Goal: Information Seeking & Learning: Learn about a topic

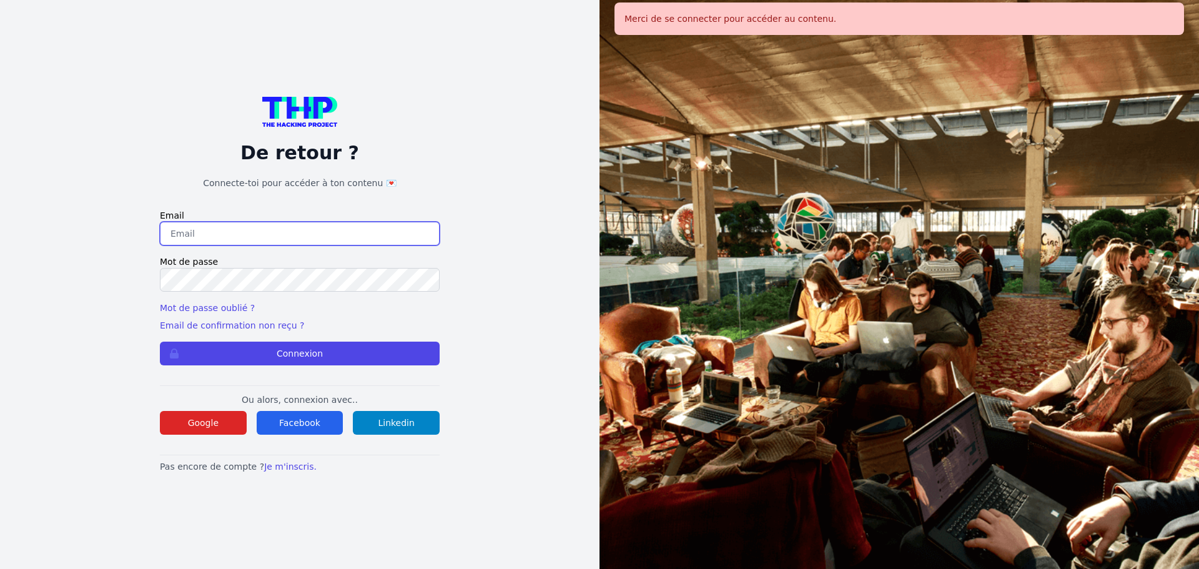
click at [306, 226] on input "email" at bounding box center [300, 234] width 280 height 24
drag, startPoint x: 330, startPoint y: 236, endPoint x: 285, endPoint y: 237, distance: 44.4
click at [285, 237] on input "melody_stephan@icloud.com789253Ms" at bounding box center [300, 234] width 280 height 24
type input "melody_stephan@icloud.com"
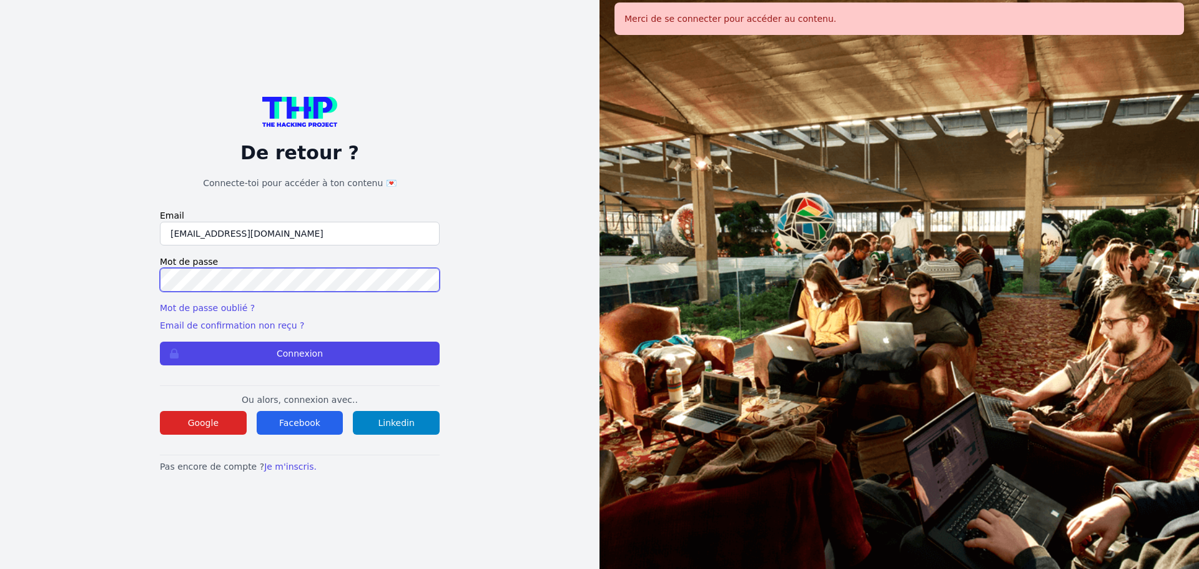
click at [160, 342] on button "Connexion" at bounding box center [300, 354] width 280 height 24
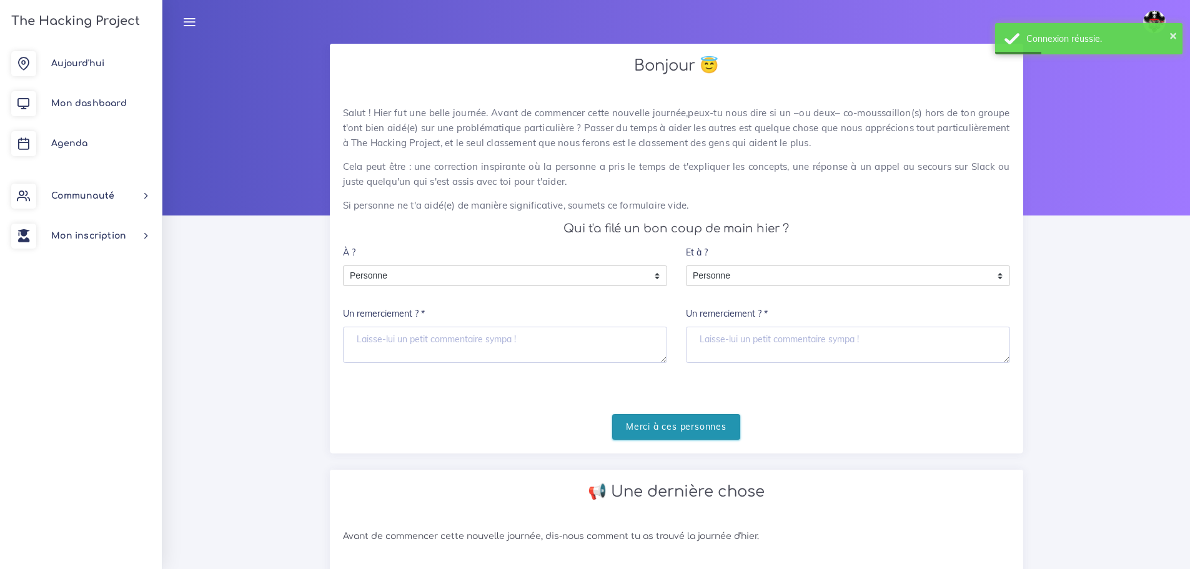
click at [682, 426] on input "Merci à ces personnes" at bounding box center [676, 427] width 128 height 26
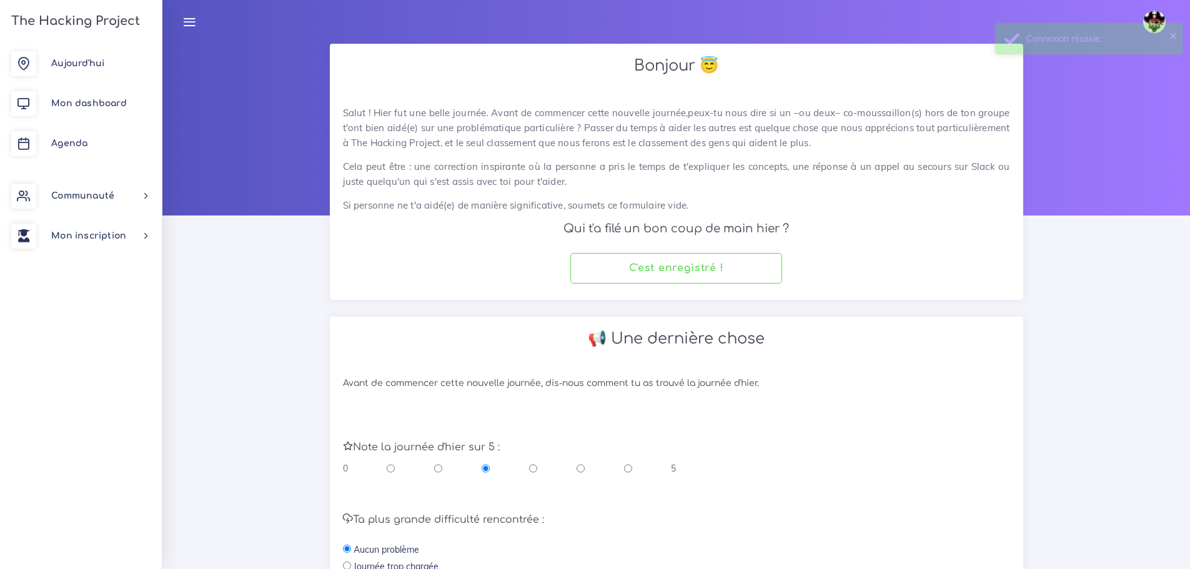
click at [579, 463] on input "radio" at bounding box center [581, 468] width 8 height 12
radio input "true"
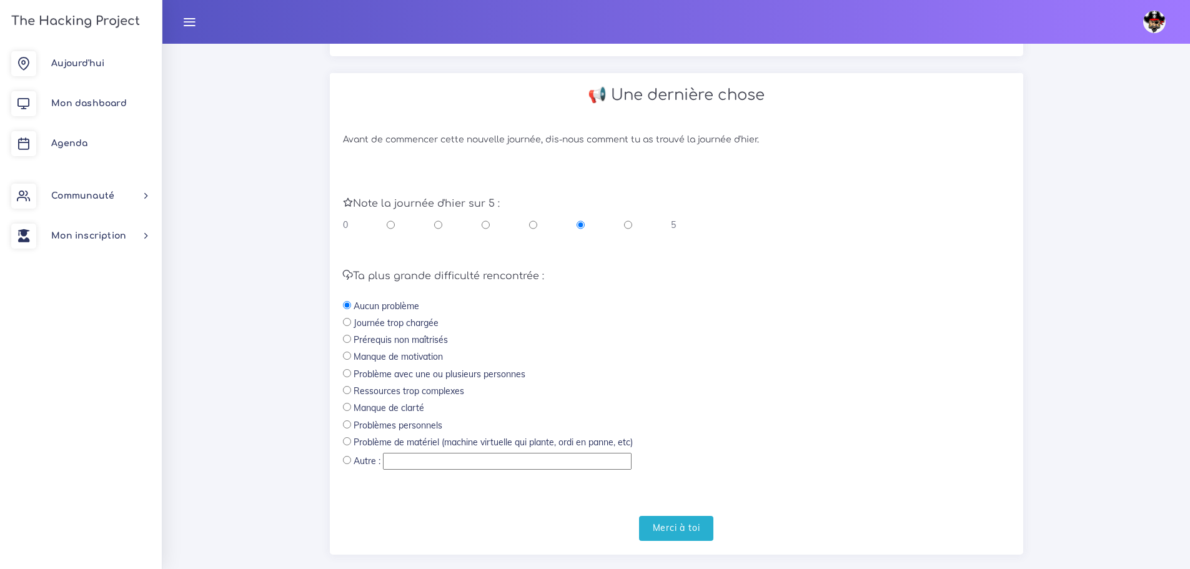
scroll to position [250, 0]
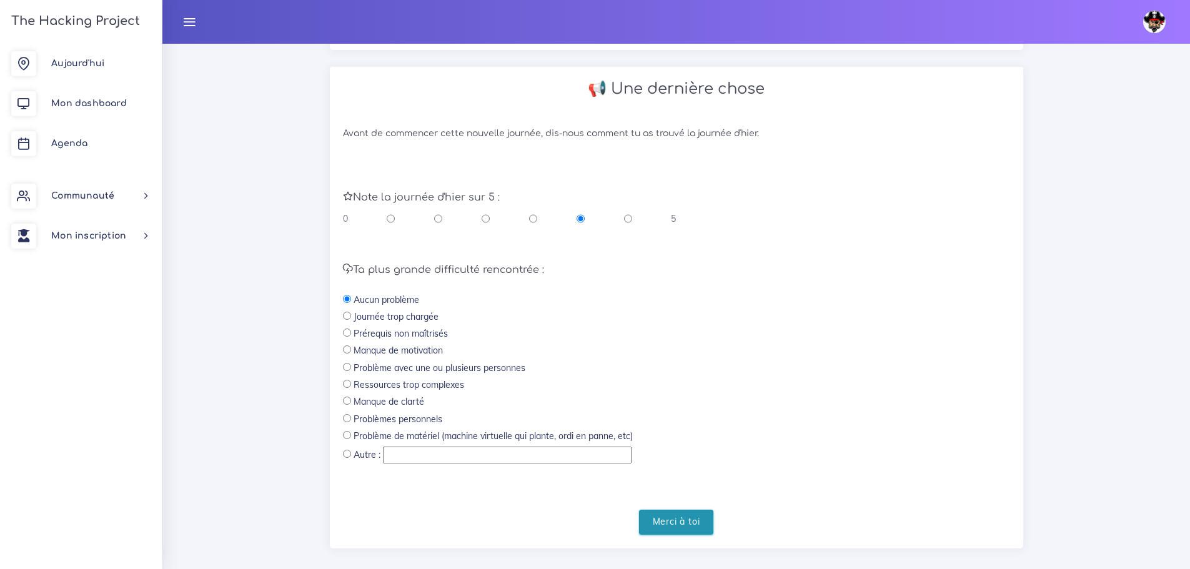
click at [670, 515] on input "Merci à toi" at bounding box center [676, 523] width 75 height 26
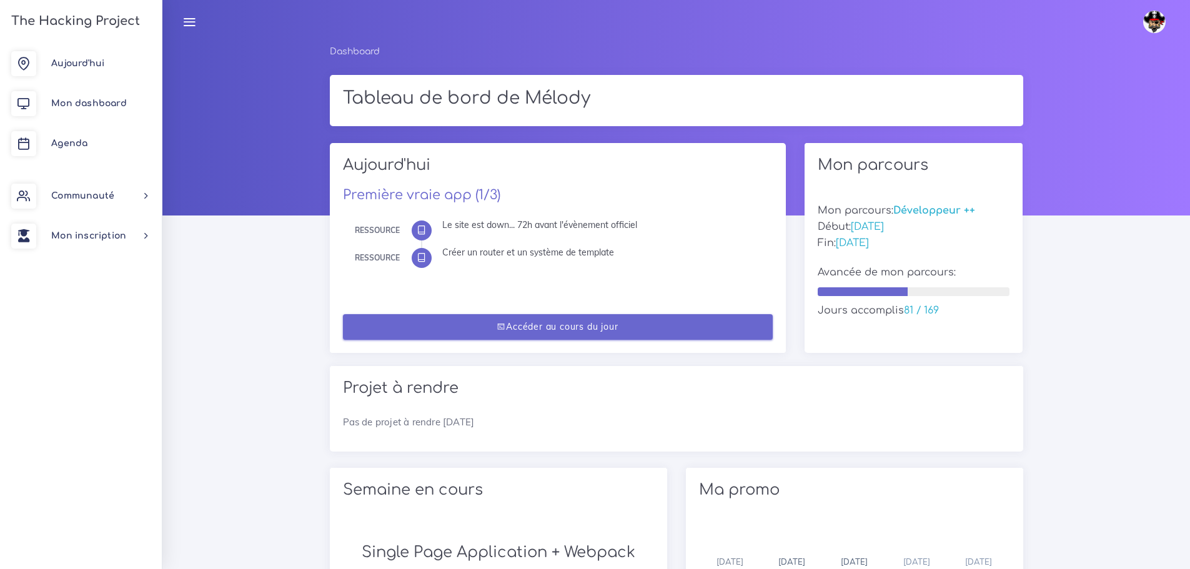
click at [549, 329] on link "Accéder au cours du jour" at bounding box center [558, 327] width 430 height 26
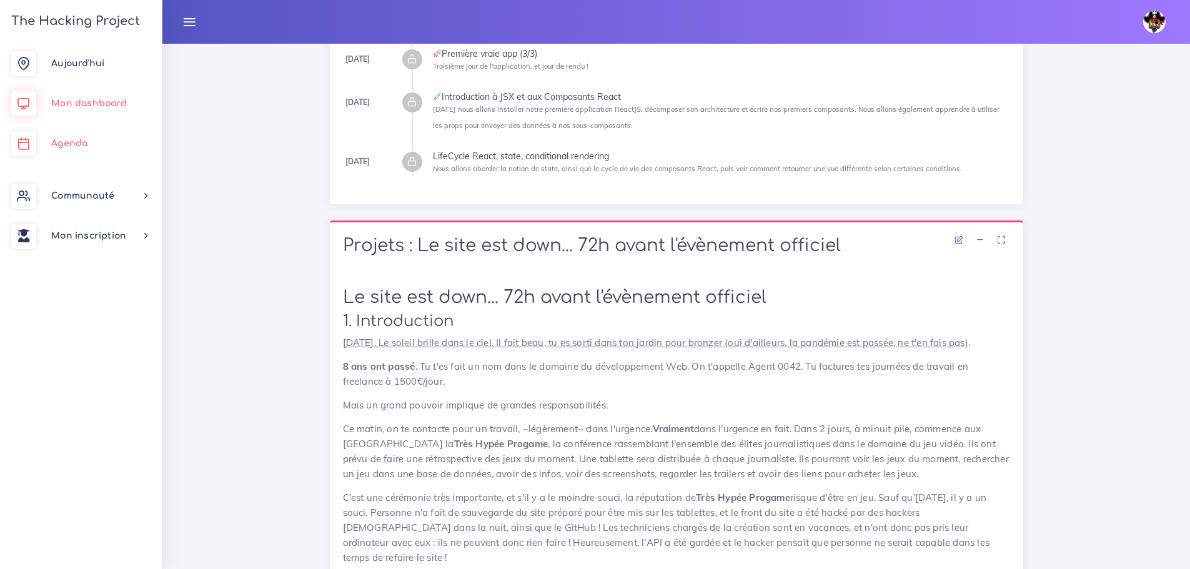
scroll to position [250, 0]
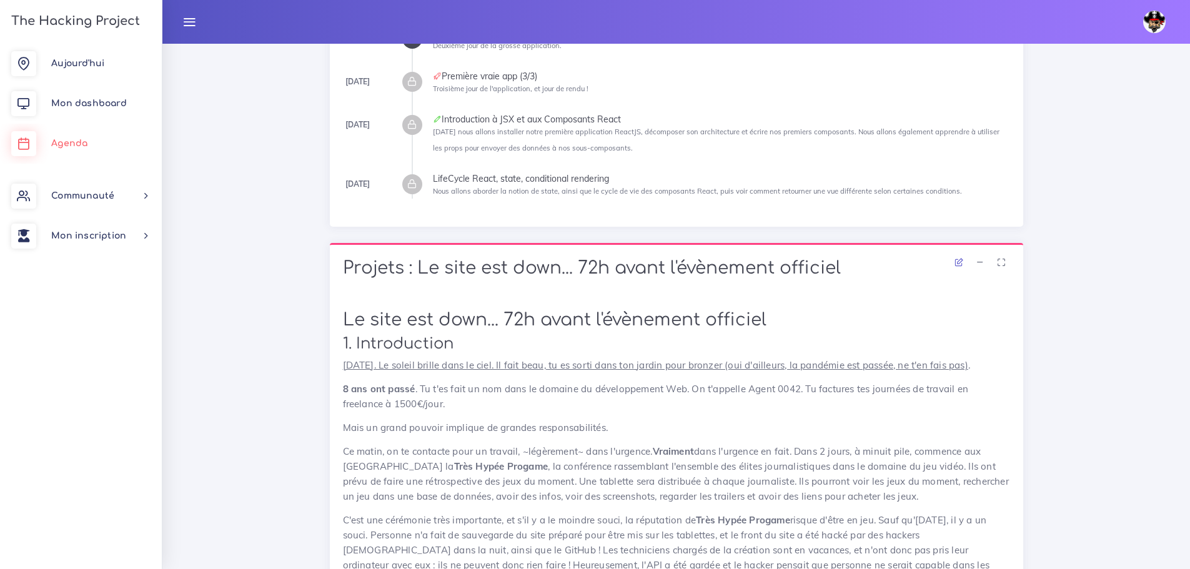
click at [69, 149] on link "Agenda" at bounding box center [81, 144] width 162 height 40
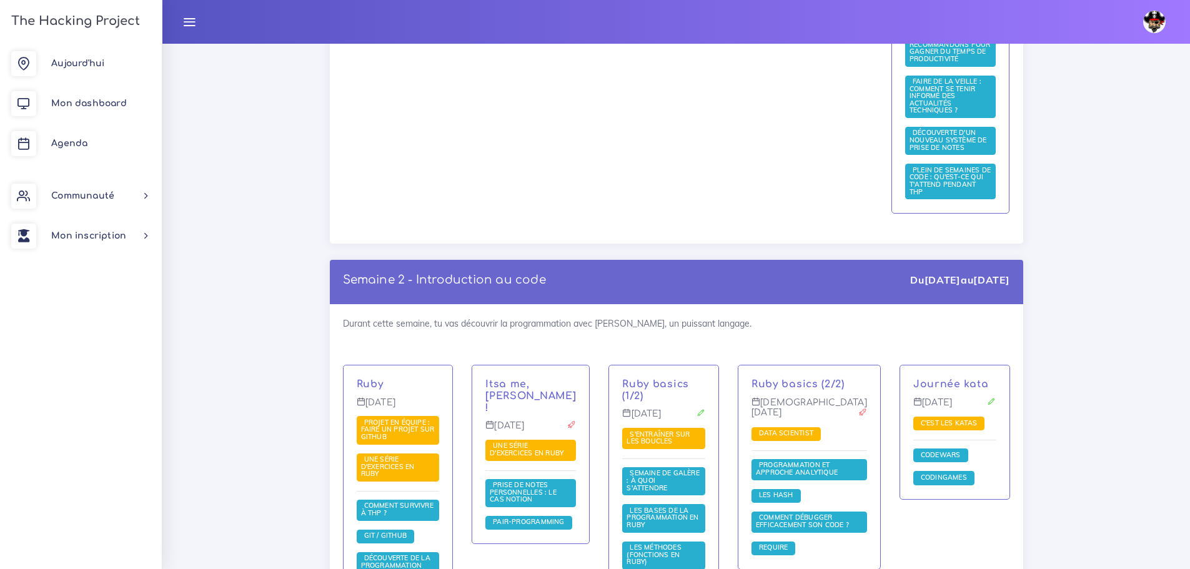
scroll to position [2624, 0]
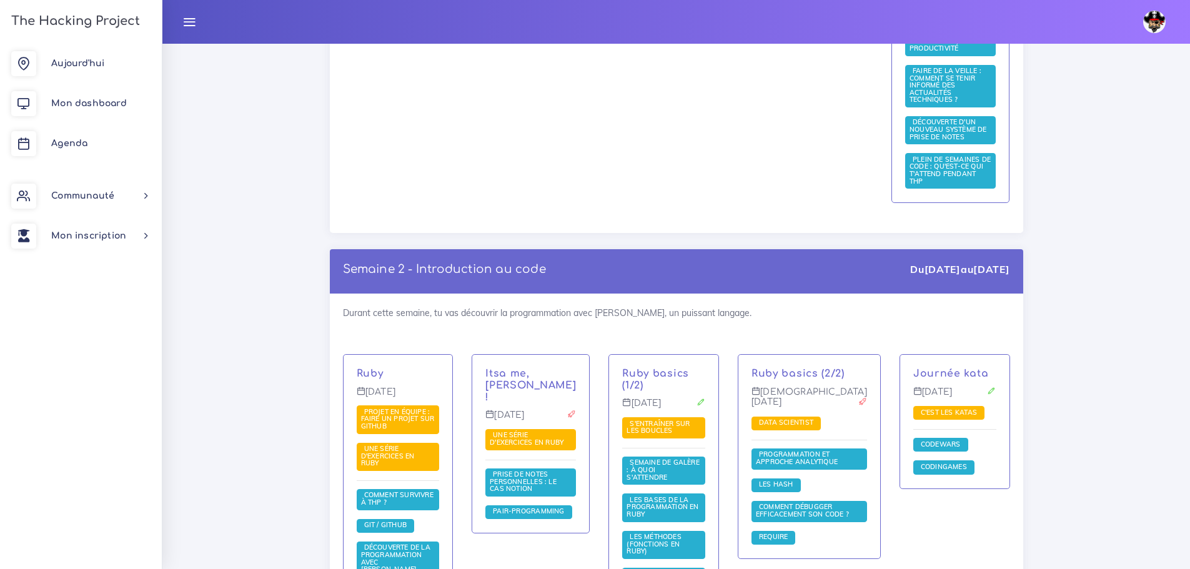
click at [949, 539] on div "Journée kata Vendredi 16 mai C'est les katas Codewars Codingames" at bounding box center [954, 503] width 129 height 298
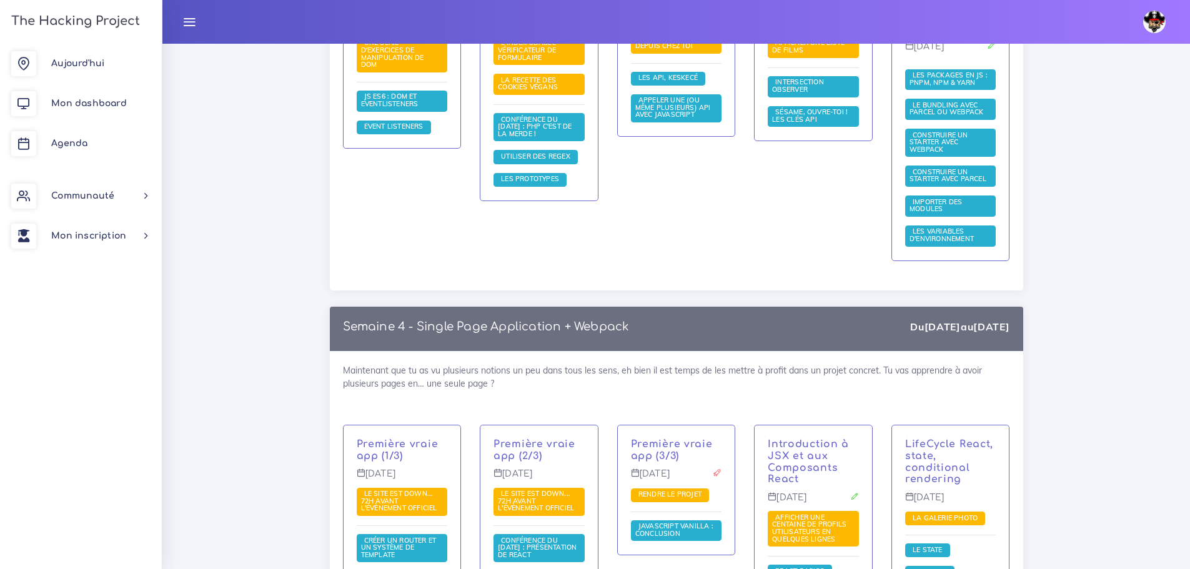
scroll to position [8309, 0]
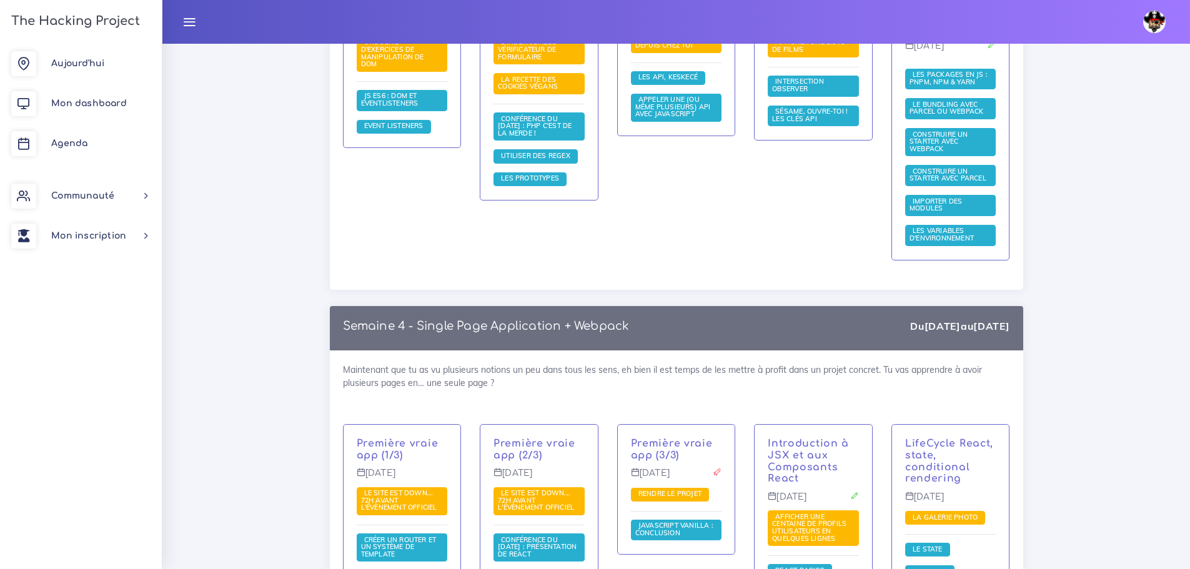
click at [399, 533] on span "Créer un router et un système de template" at bounding box center [402, 547] width 91 height 28
click at [404, 535] on span "Créer un router et un système de template" at bounding box center [399, 546] width 76 height 23
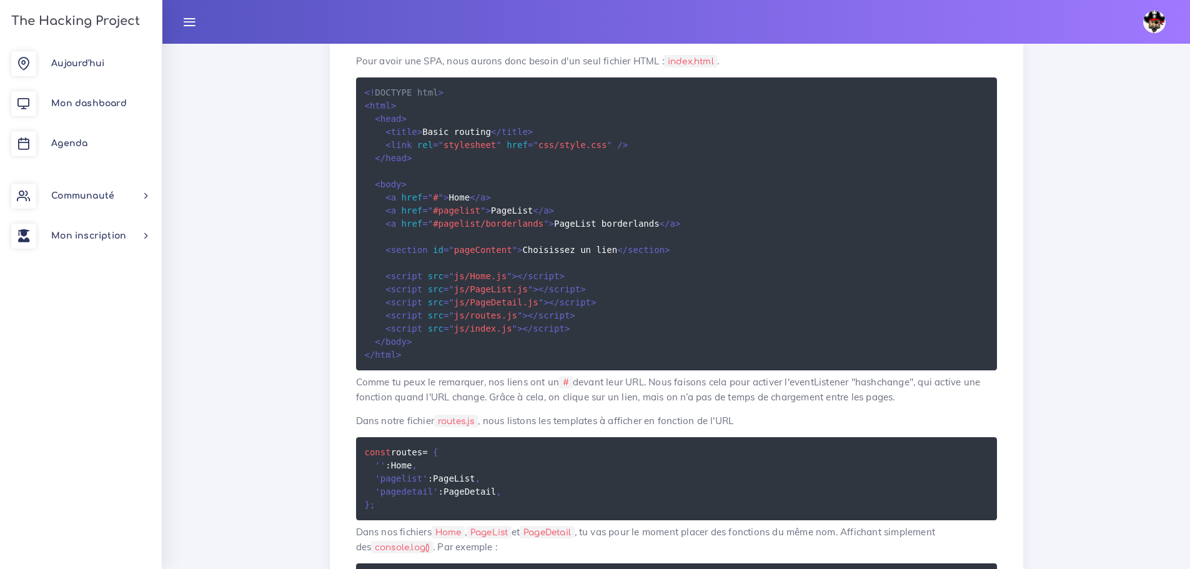
scroll to position [562, 0]
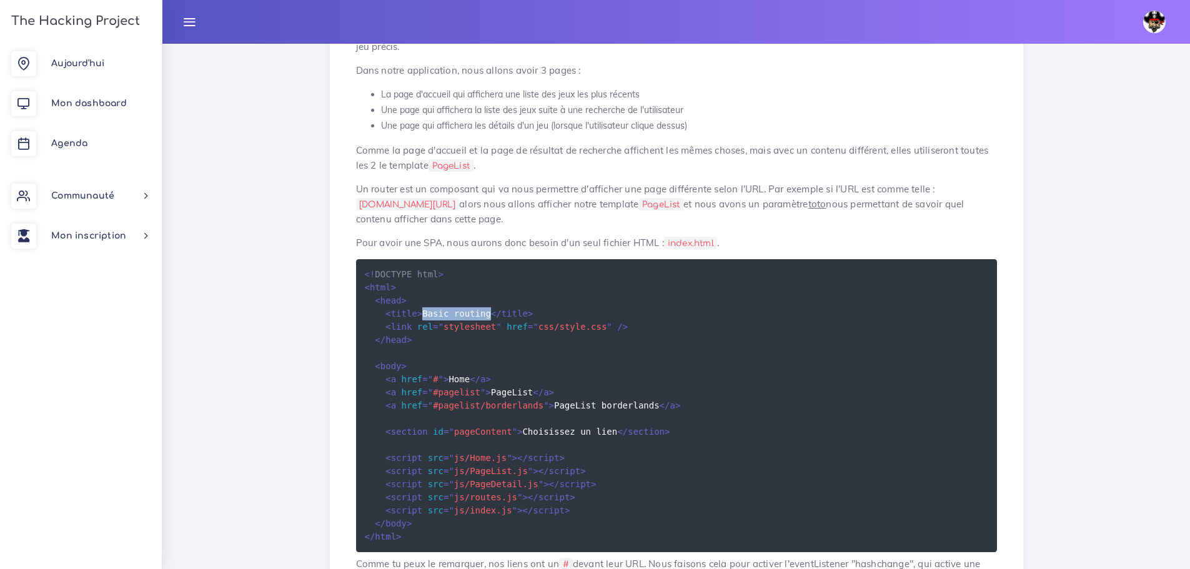
drag, startPoint x: 417, startPoint y: 299, endPoint x: 481, endPoint y: 299, distance: 64.3
click at [481, 299] on code "<! DOCTYPE html > < html > < head > < title > Basic routing </ title > < link r…" at bounding box center [523, 405] width 316 height 276
copy code "Basic routing"
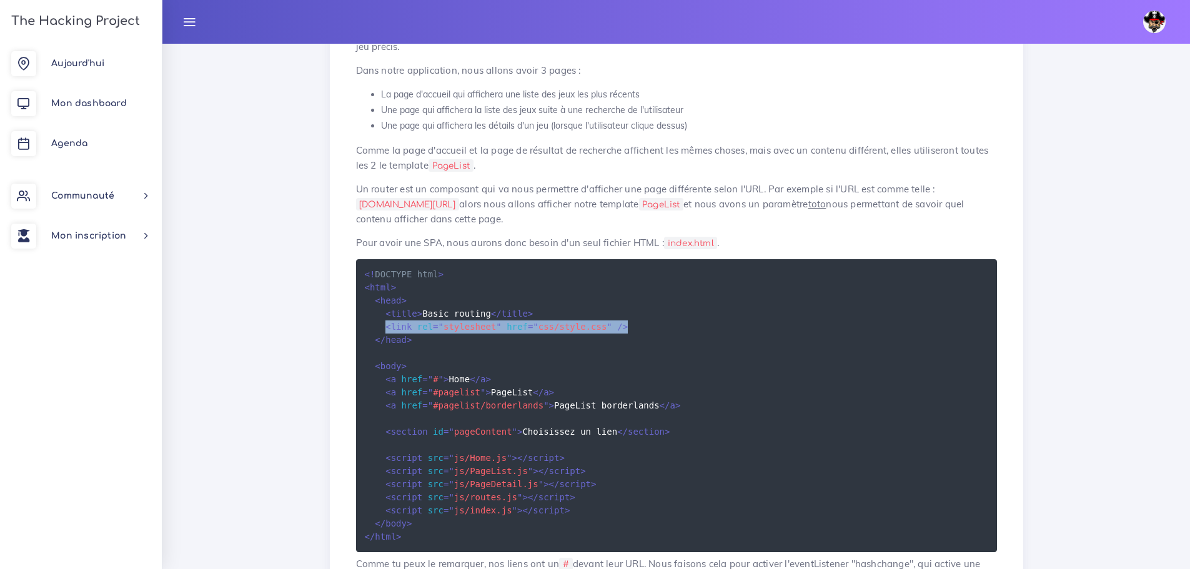
drag, startPoint x: 613, startPoint y: 307, endPoint x: 382, endPoint y: 311, distance: 231.2
click at [382, 311] on pre "<! DOCTYPE html > < html > < head > < title > Basic routing </ title > < link r…" at bounding box center [676, 405] width 641 height 293
copy span "< link rel = " stylesheet " href = " css/style.css " />"
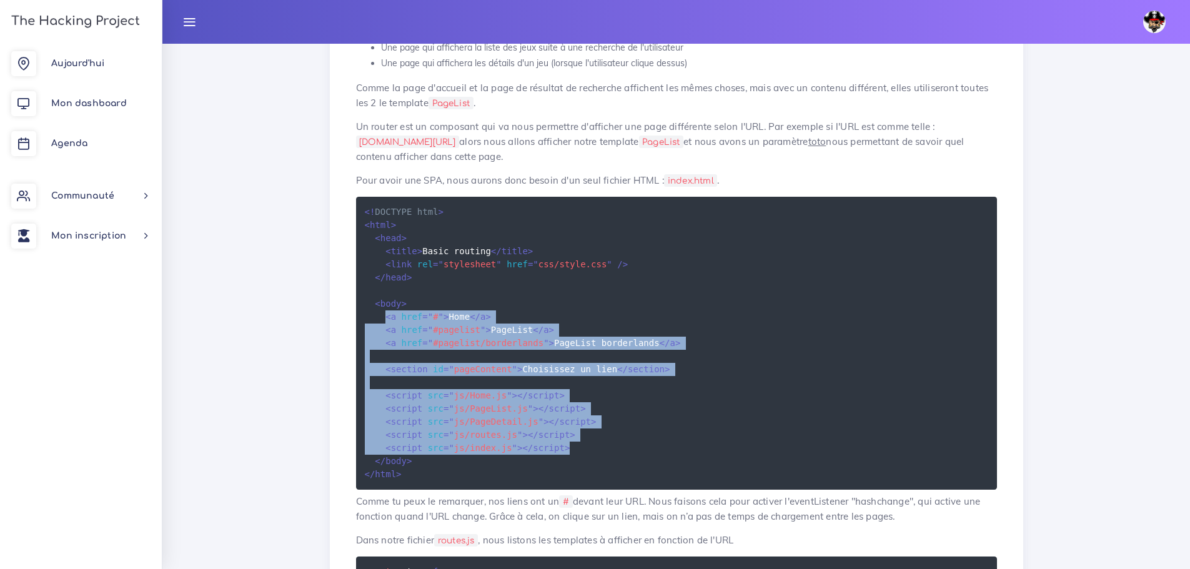
drag, startPoint x: 382, startPoint y: 302, endPoint x: 552, endPoint y: 435, distance: 215.4
click at [552, 435] on pre "<! DOCTYPE html > < html > < head > < title > Basic routing </ title > < link r…" at bounding box center [676, 343] width 641 height 293
copy code "< a href = " # " > Home </ a > < a href = " #pagelist " > PageList </ a > < a h…"
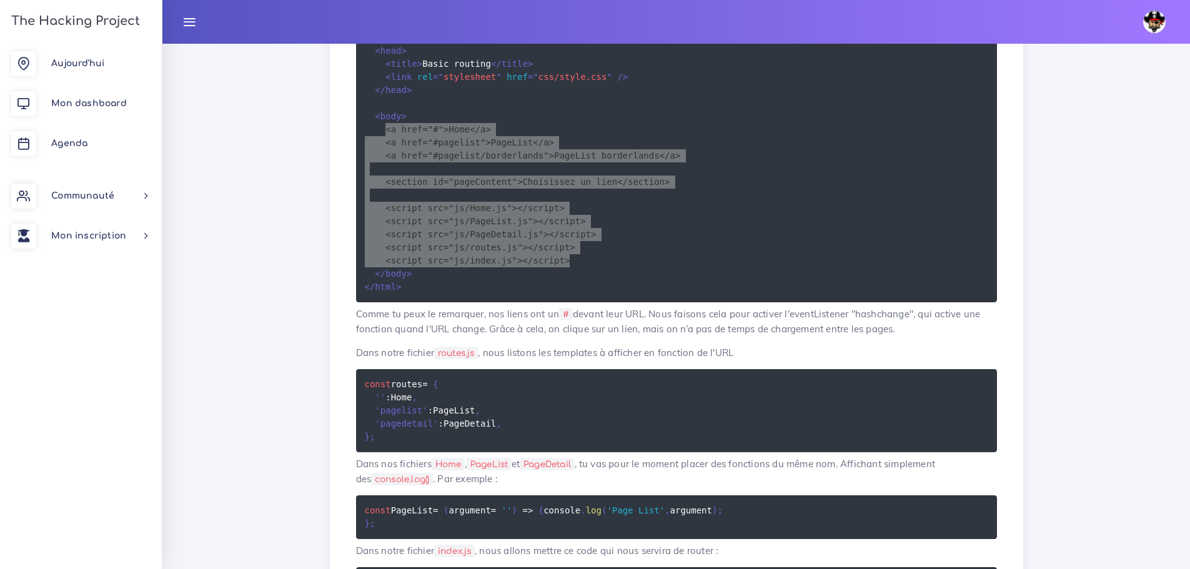
scroll to position [875, 0]
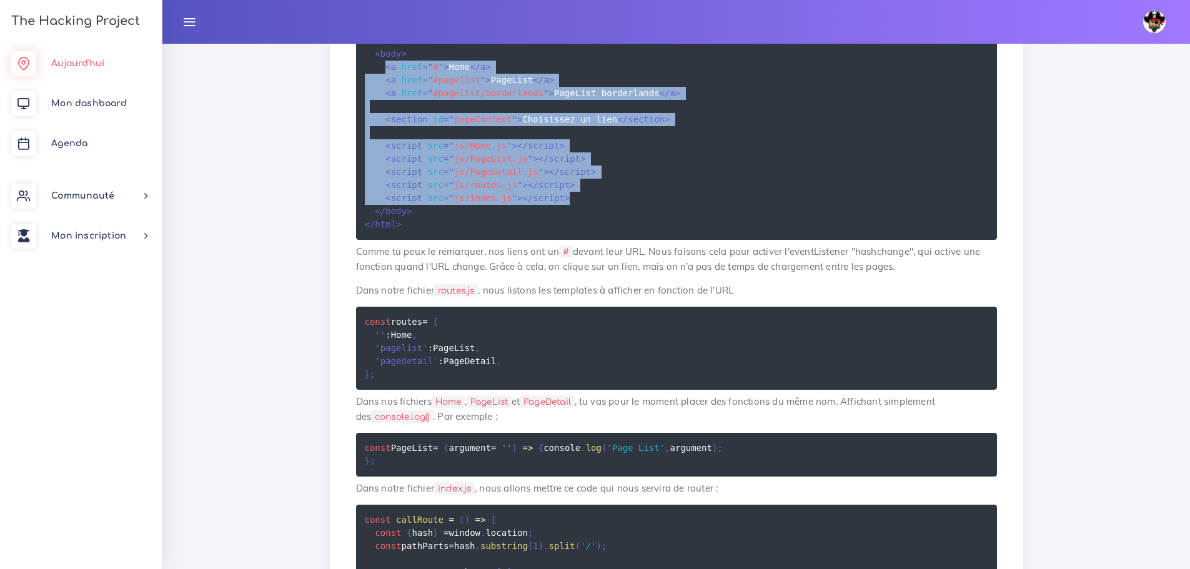
click at [111, 59] on link "Aujourd'hui" at bounding box center [81, 64] width 162 height 40
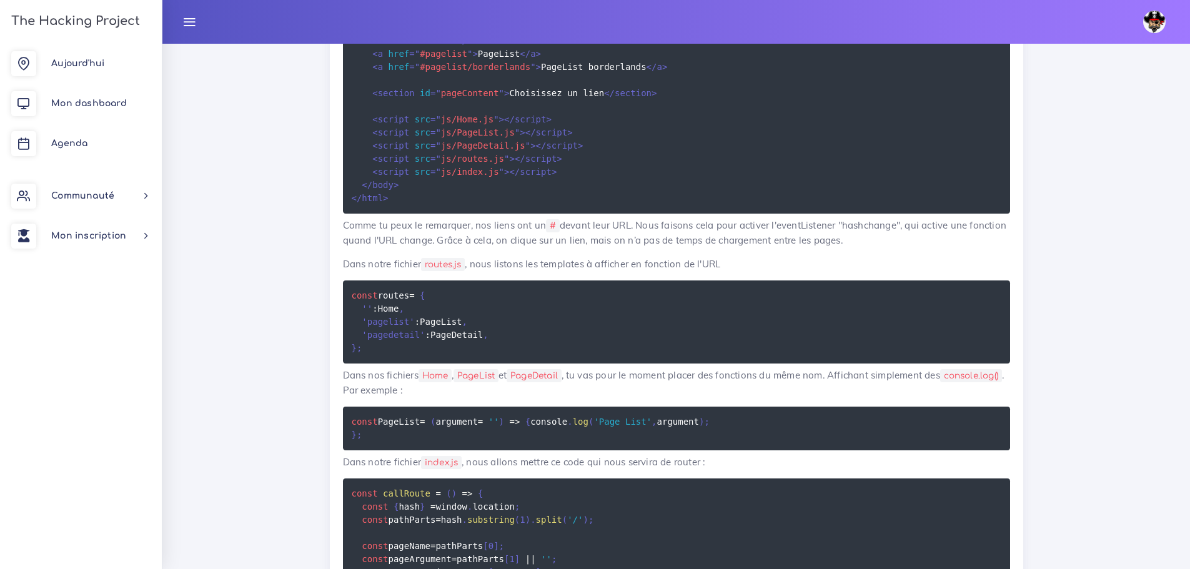
scroll to position [3873, 0]
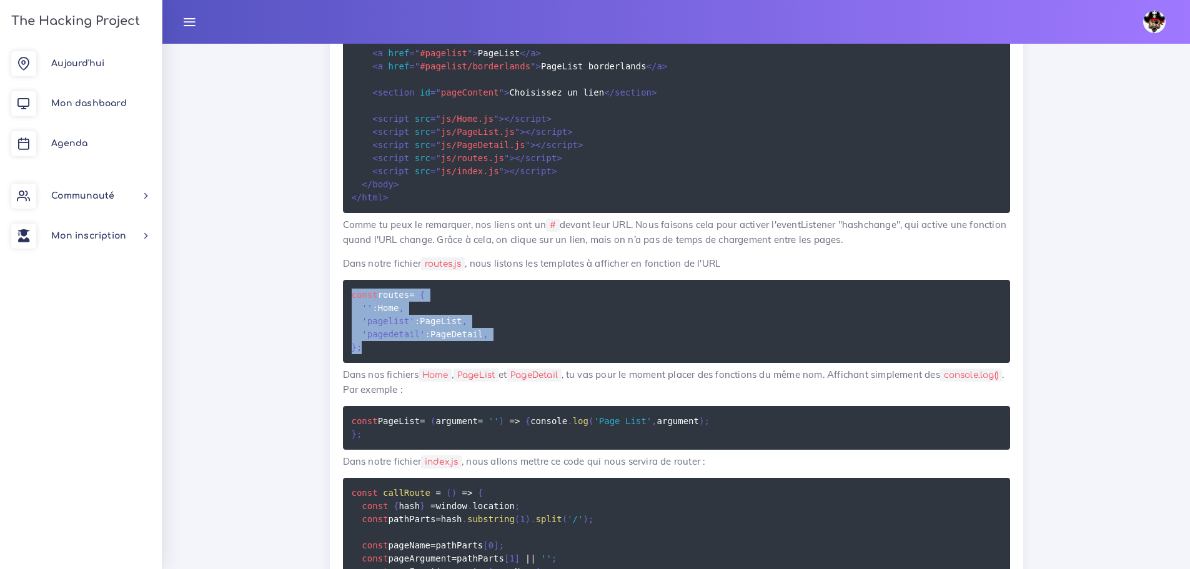
drag, startPoint x: 363, startPoint y: 351, endPoint x: 322, endPoint y: 282, distance: 79.8
copy code "const routes = { '' : Home , 'pagelist' : PageList , 'pagedetail' : PageDetail …"
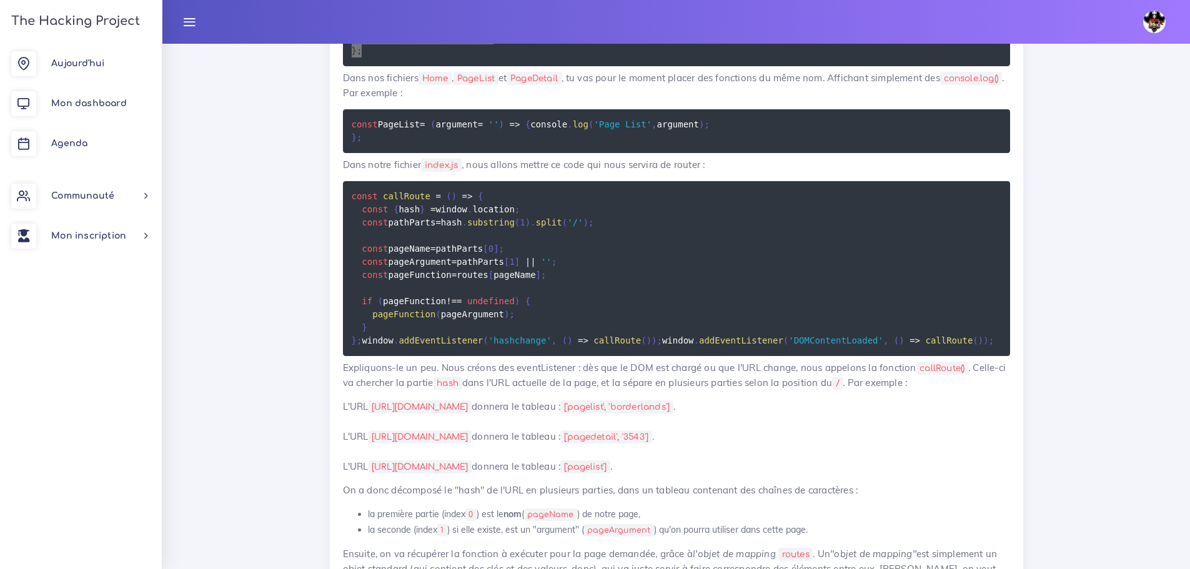
scroll to position [4186, 0]
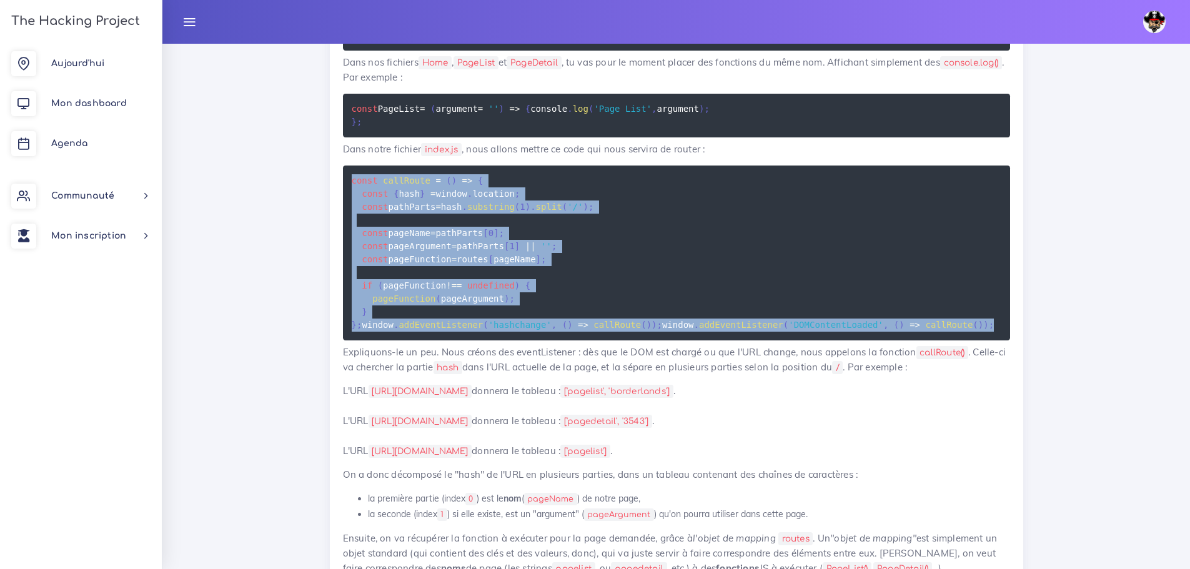
drag, startPoint x: 673, startPoint y: 377, endPoint x: 323, endPoint y: 182, distance: 400.5
copy code "const callRoute = ( ) => { const { hash } = window . location ; const pathParts…"
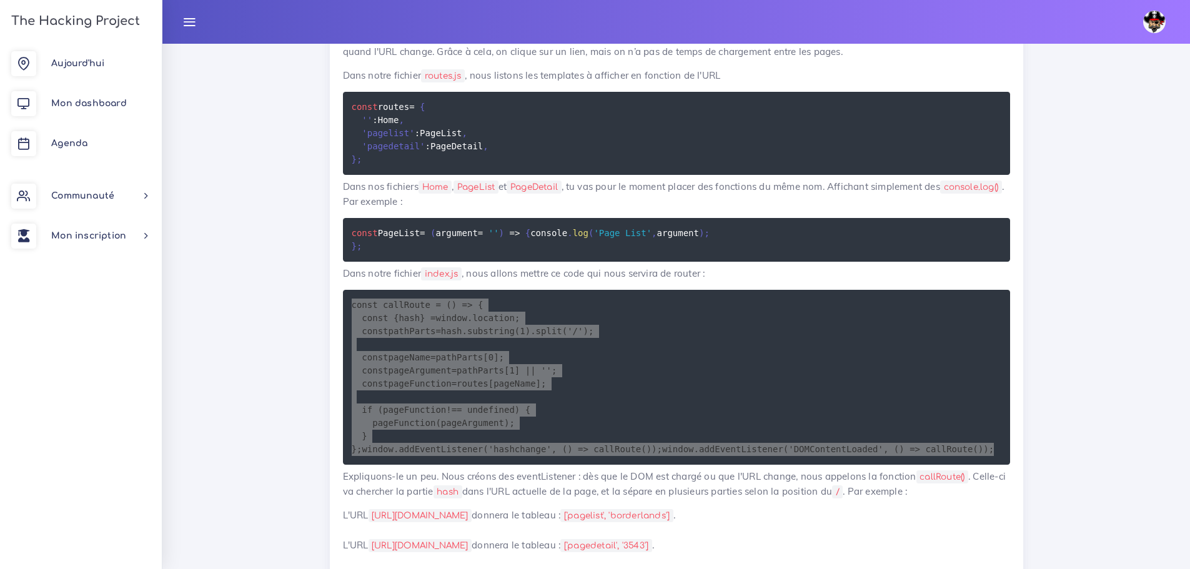
scroll to position [4061, 0]
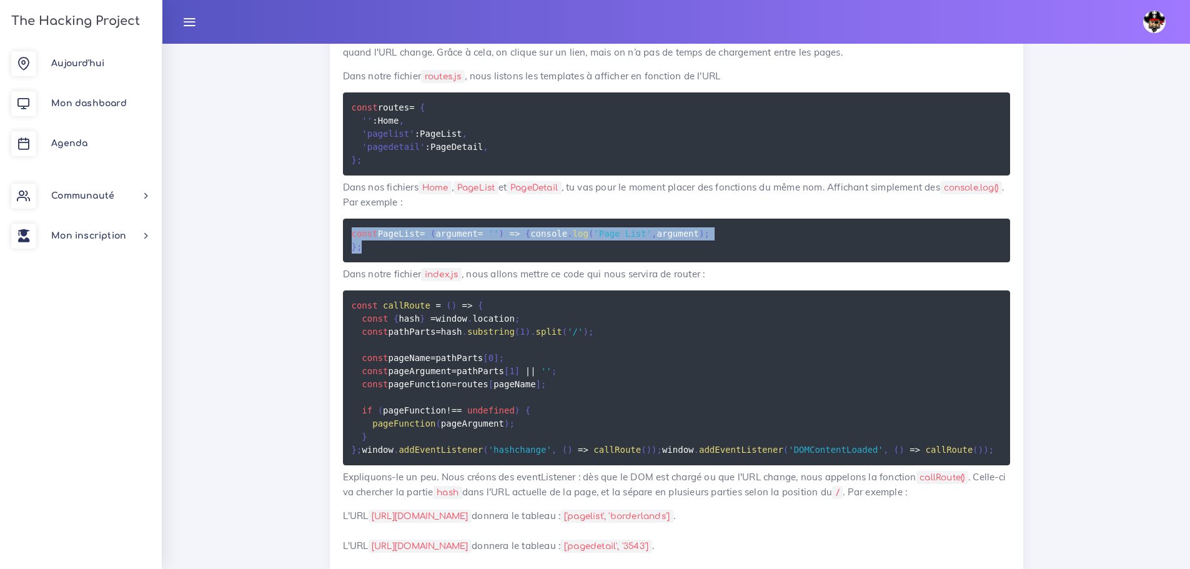
drag, startPoint x: 383, startPoint y: 259, endPoint x: 322, endPoint y: 229, distance: 68.2
copy code "const PageList = ( argument = '' ) => { console . log ( 'Page List' , argument …"
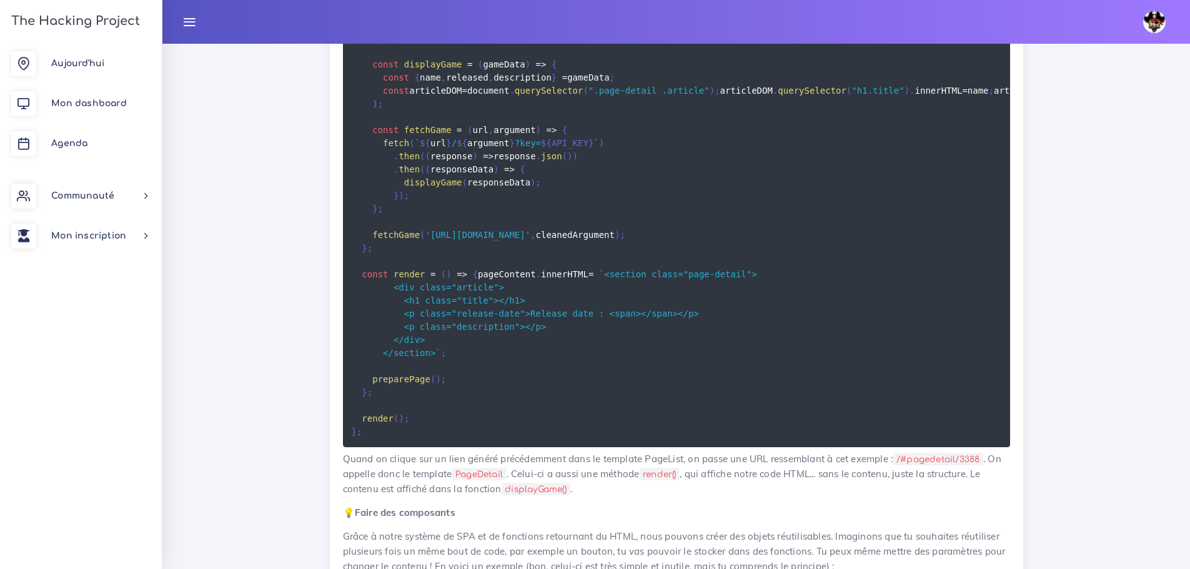
scroll to position [5732, 0]
